Goal: Task Accomplishment & Management: Manage account settings

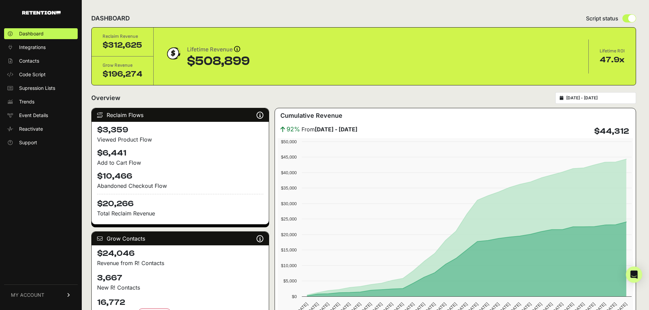
click at [38, 294] on span "MY ACCOUNT" at bounding box center [27, 295] width 33 height 7
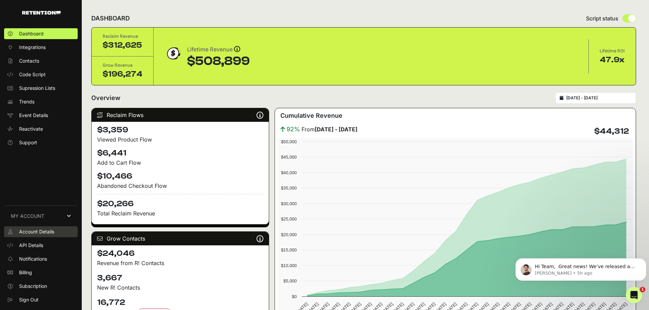
click at [34, 233] on span "Account Details" at bounding box center [36, 232] width 35 height 7
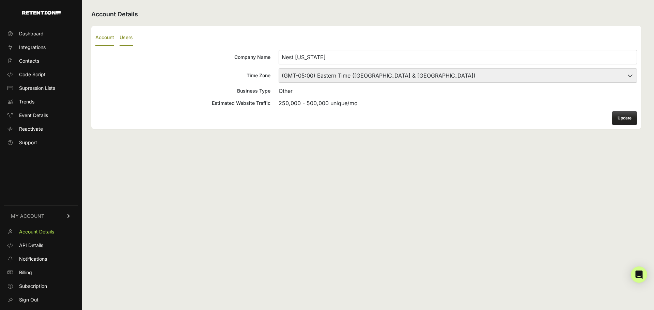
click at [128, 34] on label "Users" at bounding box center [126, 38] width 13 height 16
click at [0, 0] on input "Users" at bounding box center [0, 0] width 0 height 0
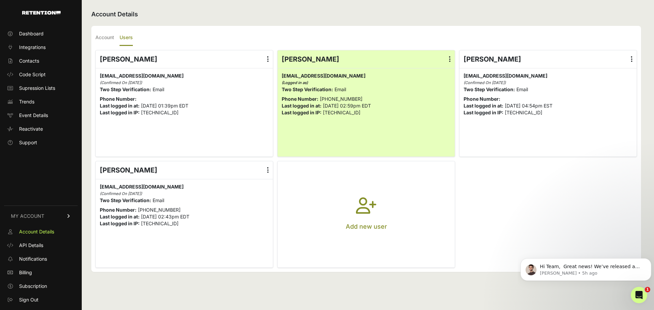
click at [267, 171] on label at bounding box center [268, 171] width 10 height 18
click at [0, 0] on input "radio" at bounding box center [0, 0] width 0 height 0
click at [247, 213] on link "Login History" at bounding box center [248, 213] width 52 height 12
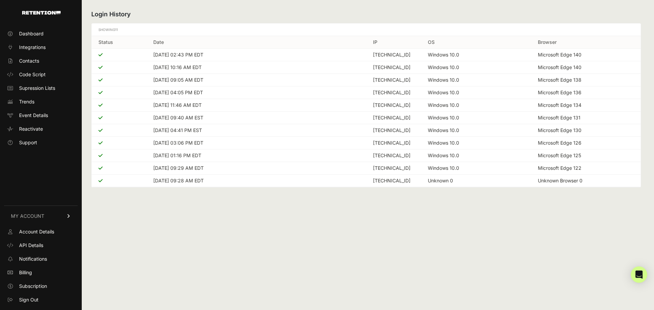
click at [174, 56] on td "[DATE] 02:43 PM EDT" at bounding box center [257, 55] width 220 height 13
